Goal: Book appointment/travel/reservation

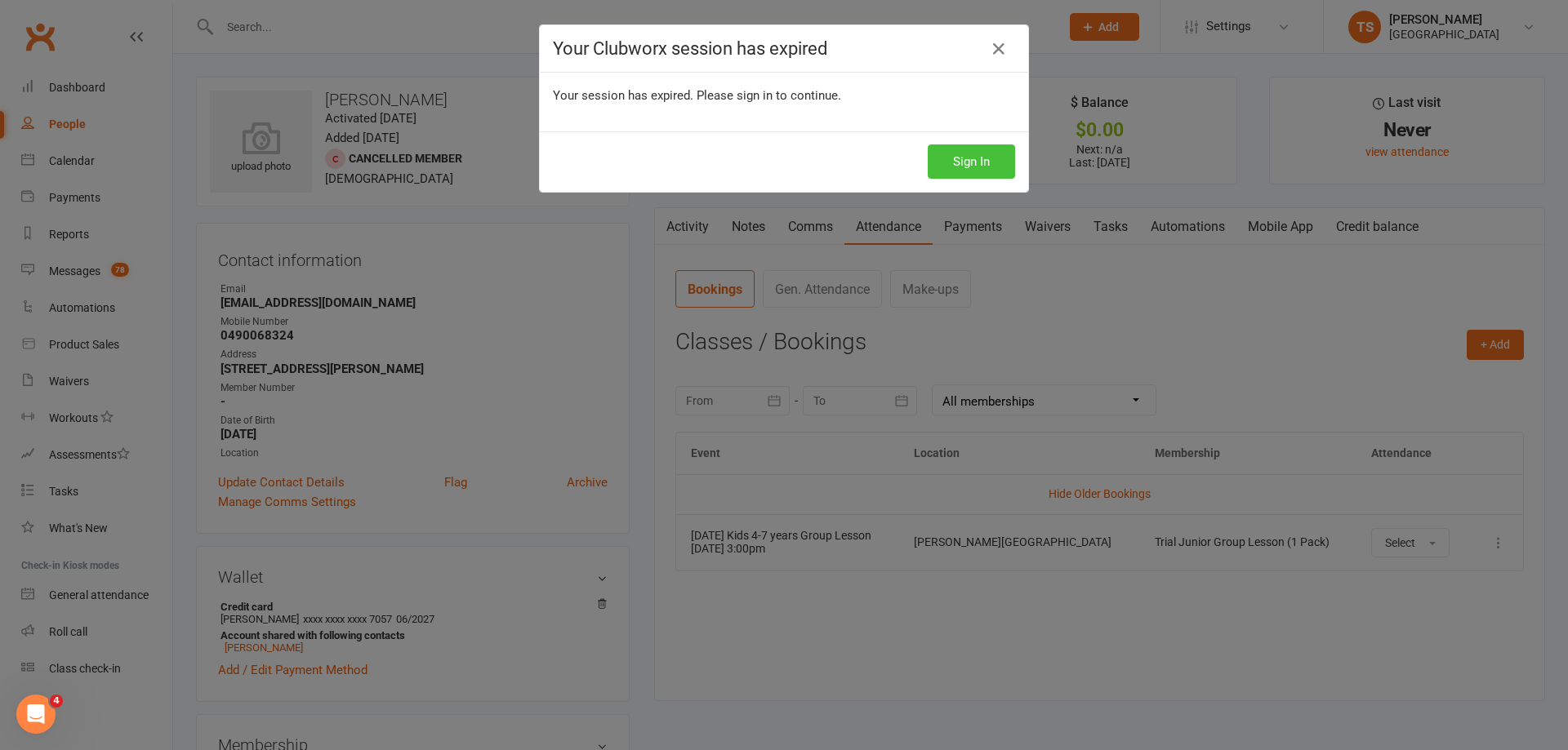
drag, startPoint x: 0, startPoint y: 0, endPoint x: 959, endPoint y: 164, distance: 972.9
click at [973, 166] on button "Sign In" at bounding box center [972, 161] width 88 height 34
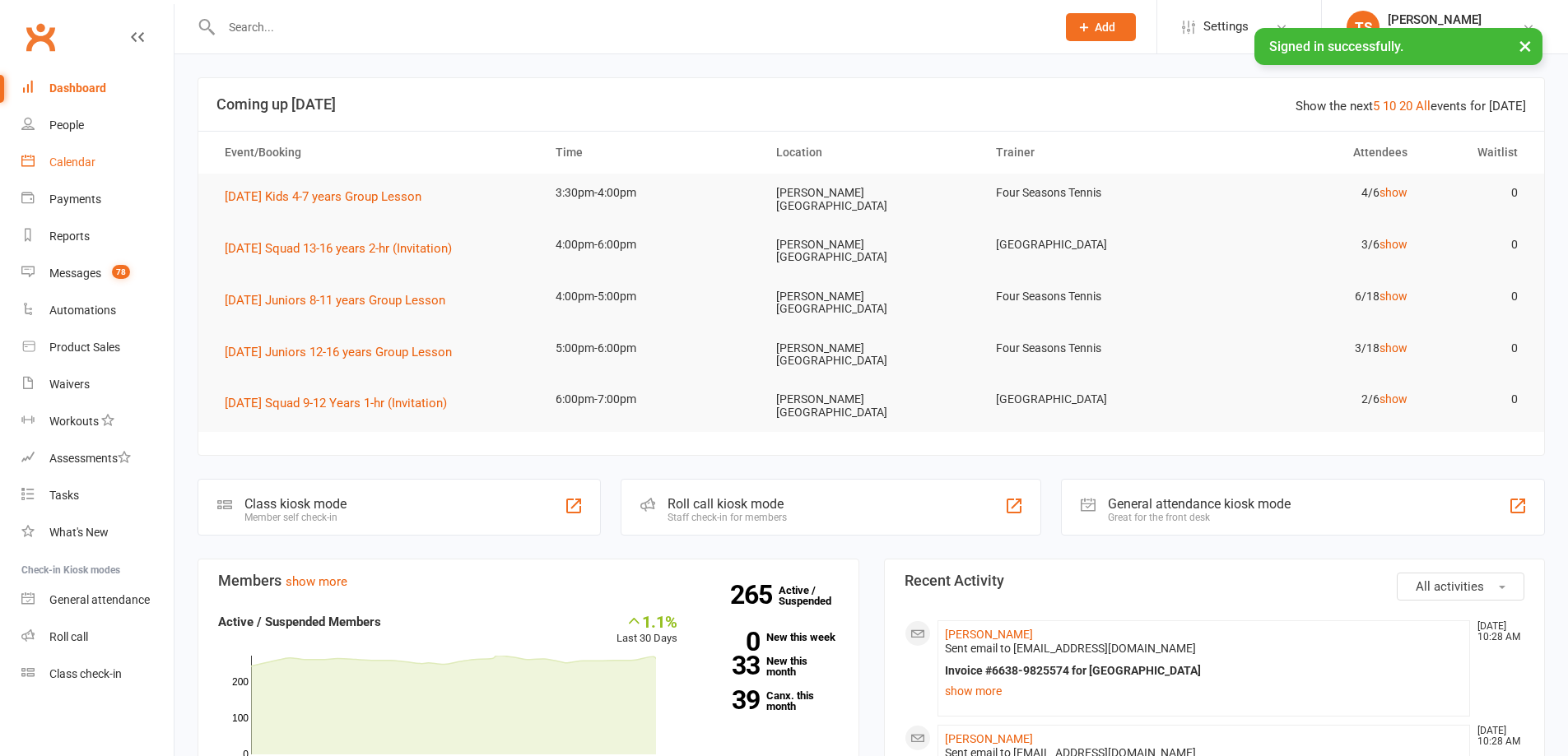
click at [67, 160] on div "Calendar" at bounding box center [72, 161] width 46 height 13
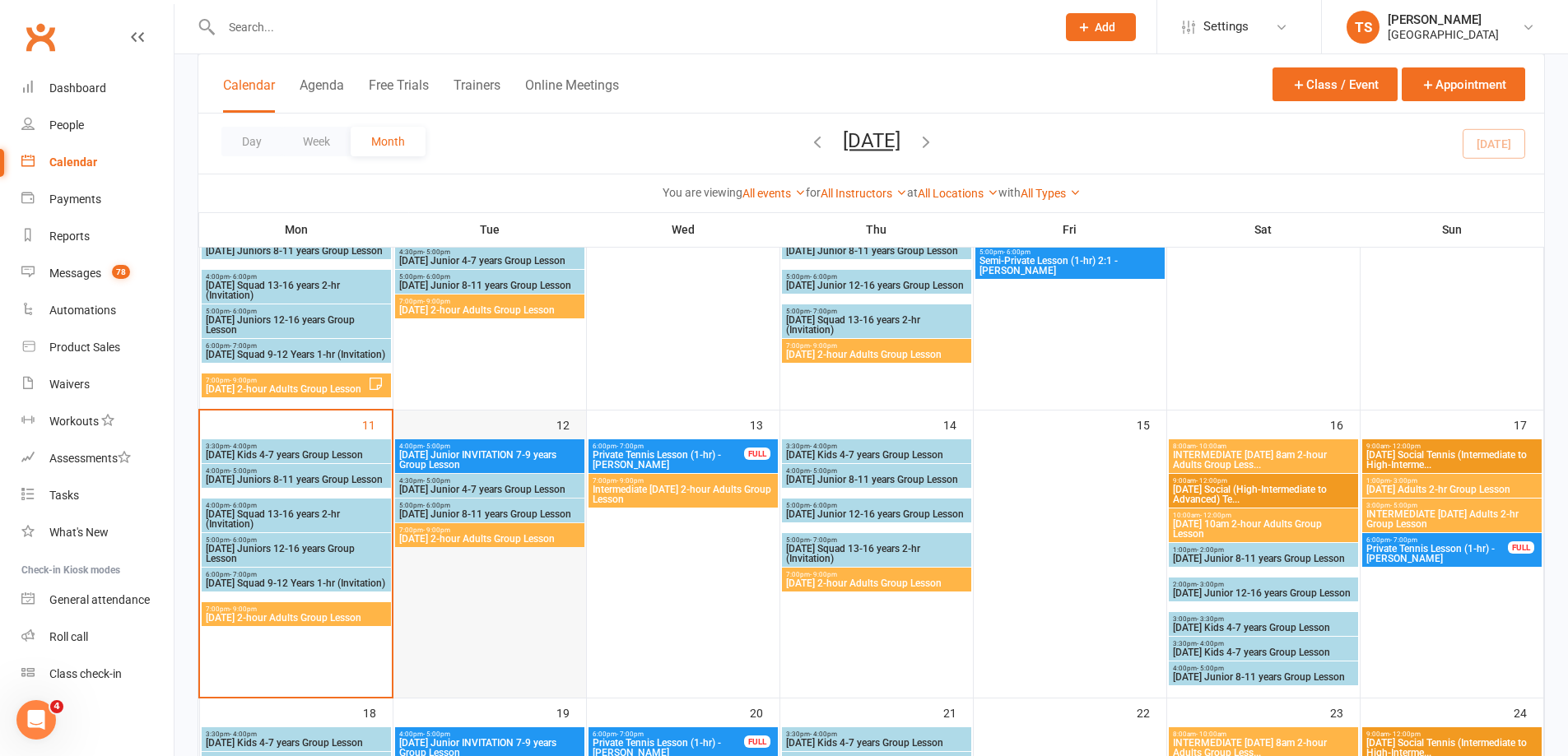
scroll to position [411, 0]
click at [465, 535] on span "[DATE] 2-hour Adults Group Lesson" at bounding box center [489, 538] width 183 height 10
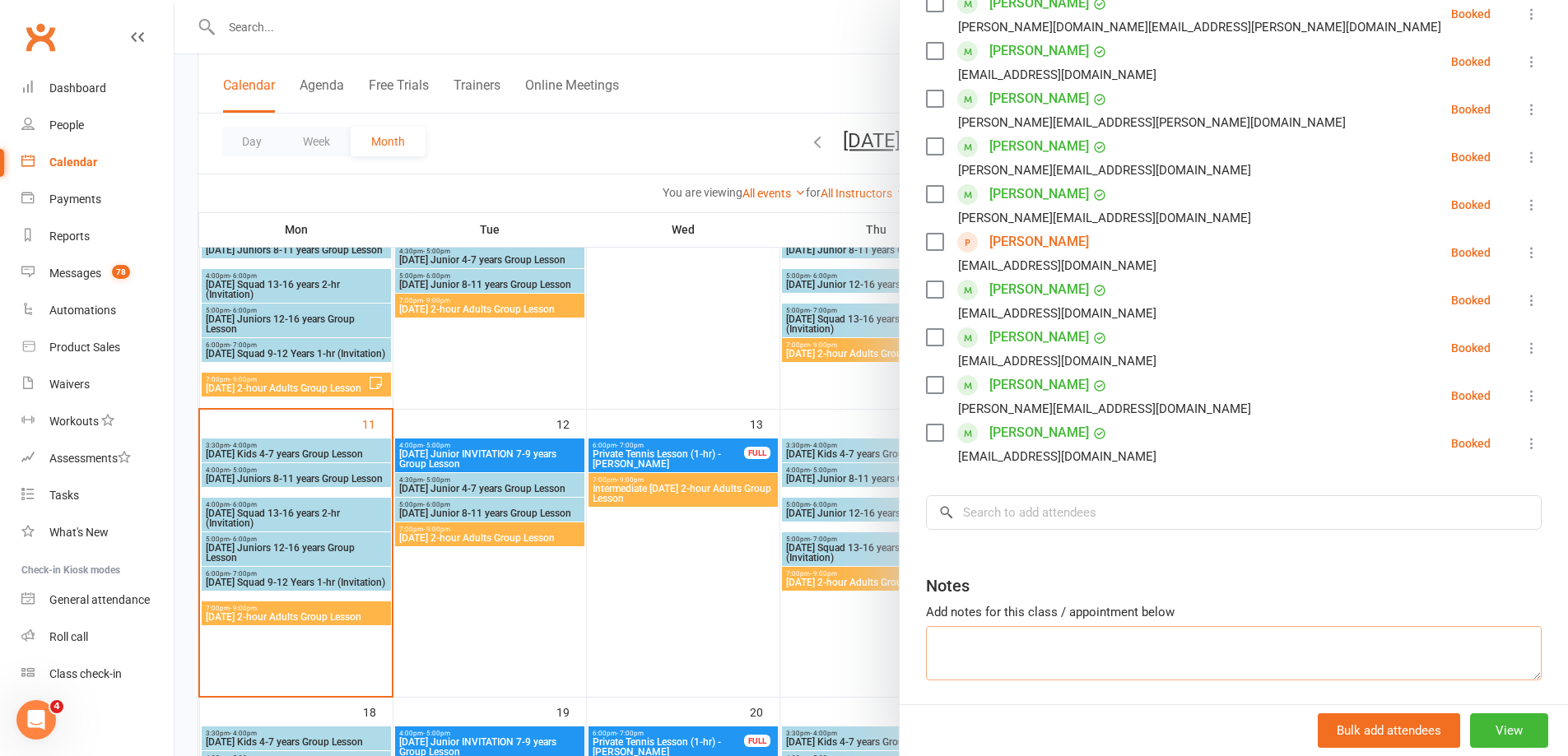
click at [936, 643] on textarea at bounding box center [1234, 653] width 616 height 54
click at [992, 516] on input "search" at bounding box center [1234, 512] width 616 height 34
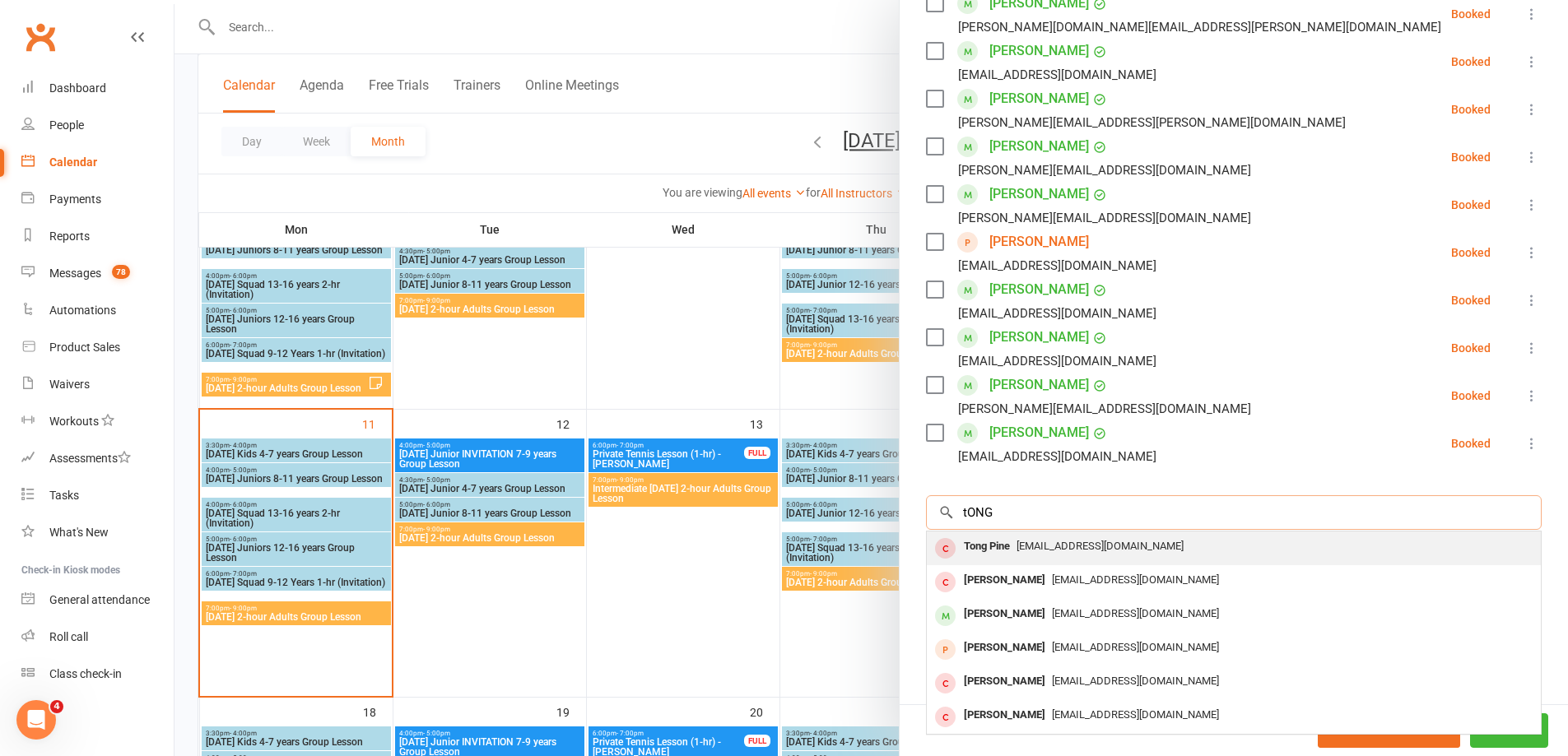
type input "tONG"
click at [989, 545] on div "Tong Pine" at bounding box center [986, 547] width 59 height 24
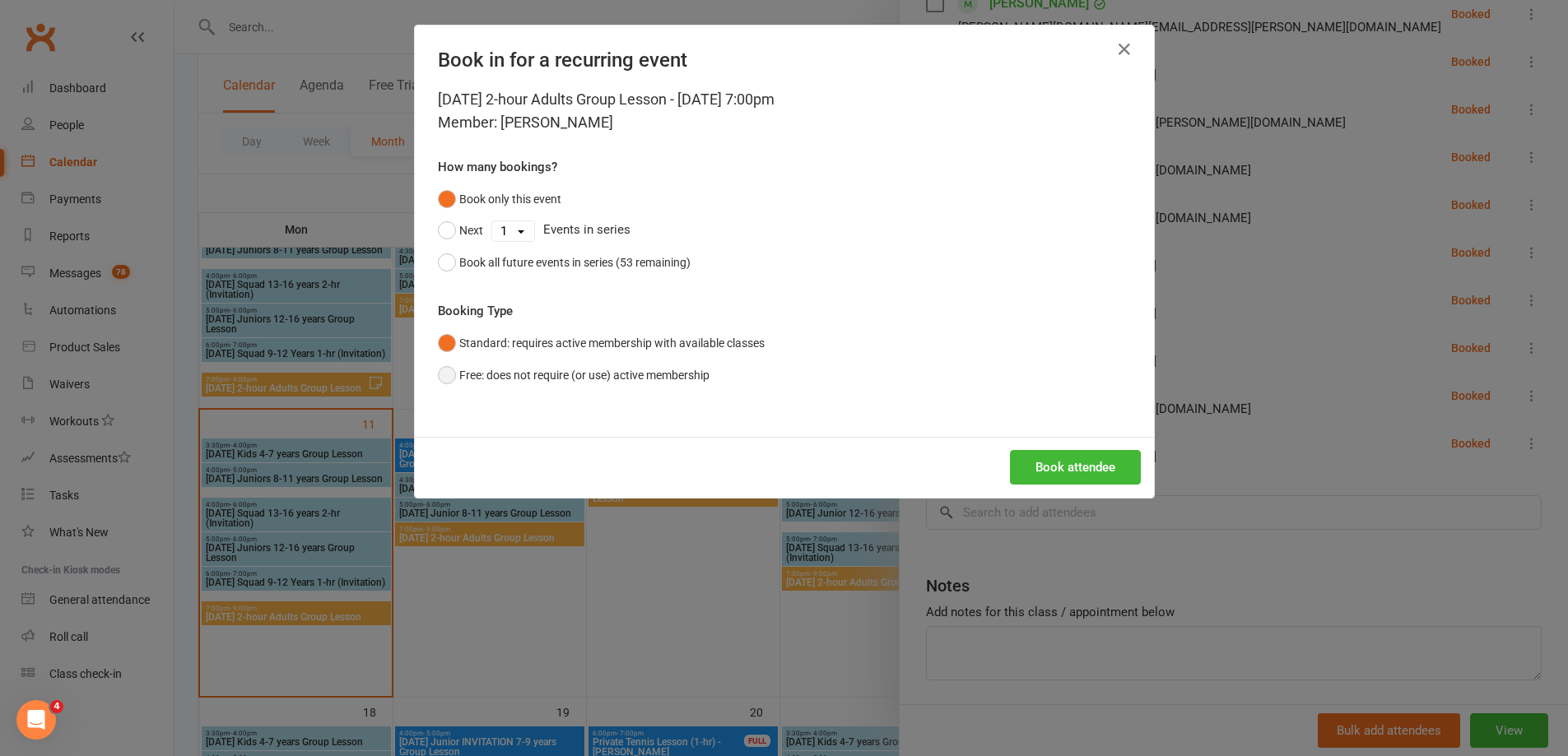
click at [438, 373] on button "Free: does not require (or use) active membership" at bounding box center [574, 375] width 271 height 31
click at [1082, 462] on button "Book attendee" at bounding box center [1075, 466] width 131 height 34
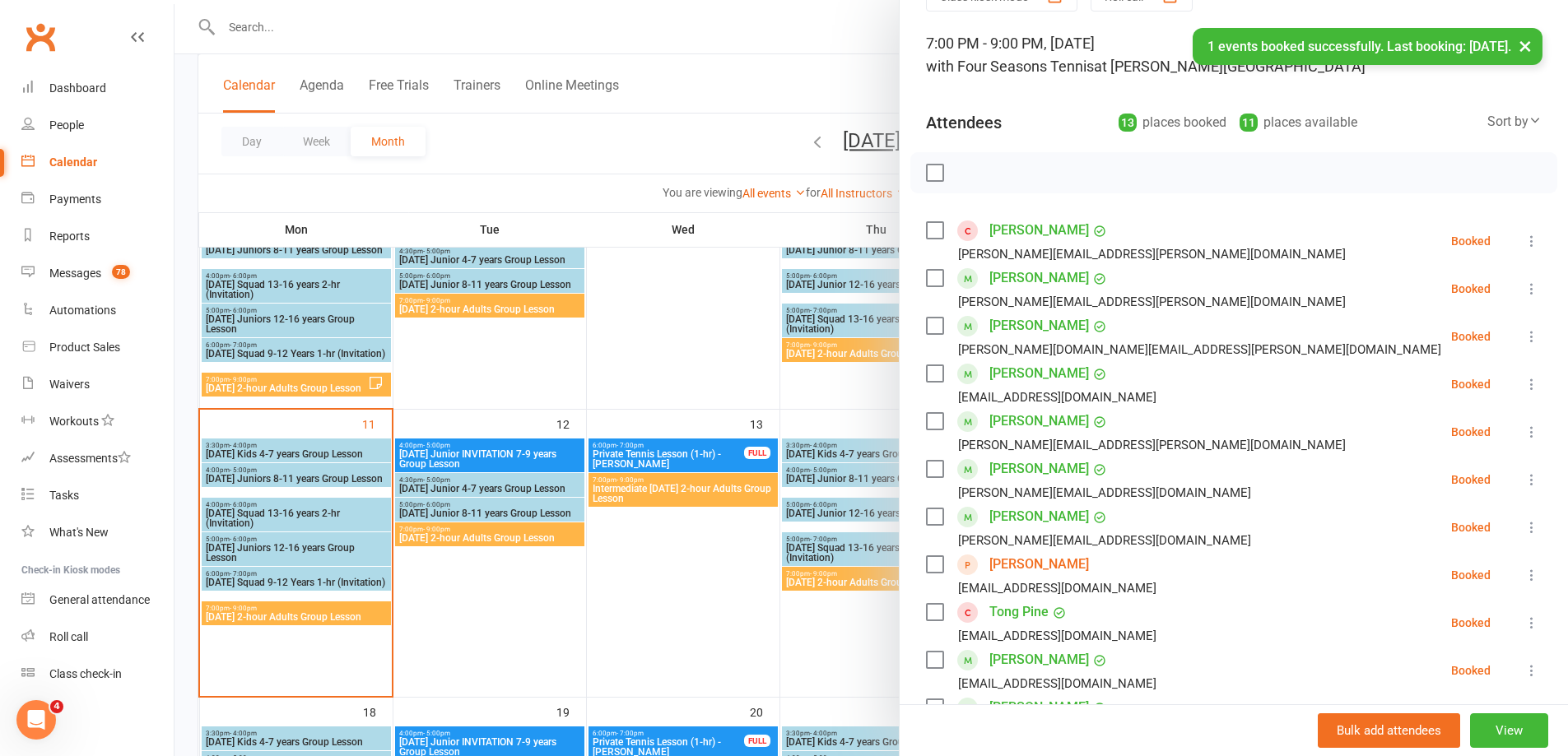
scroll to position [82, 0]
